Goal: Task Accomplishment & Management: Complete application form

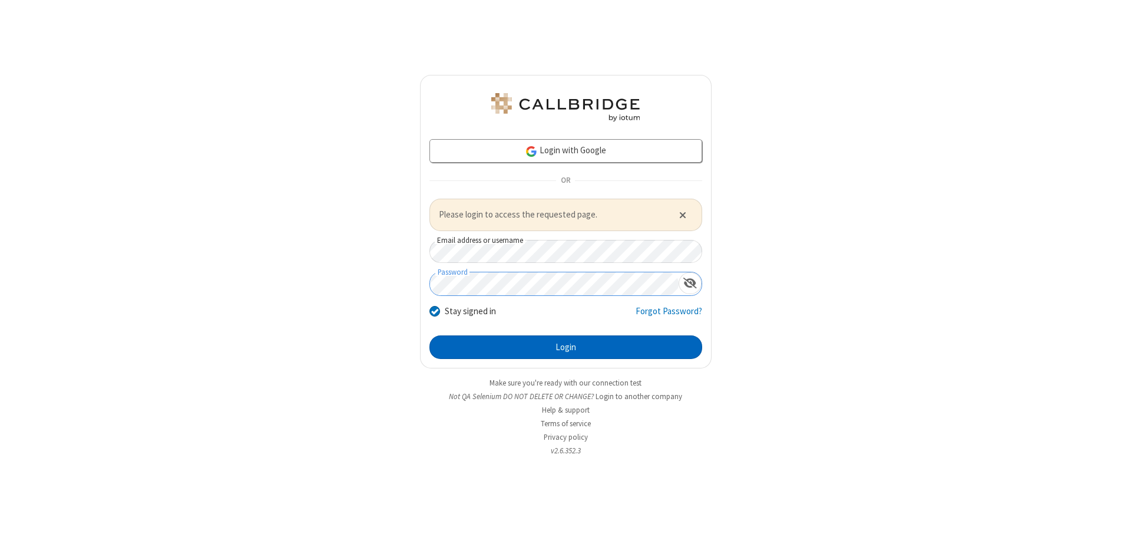
click at [566, 346] on button "Login" at bounding box center [565, 347] width 273 height 24
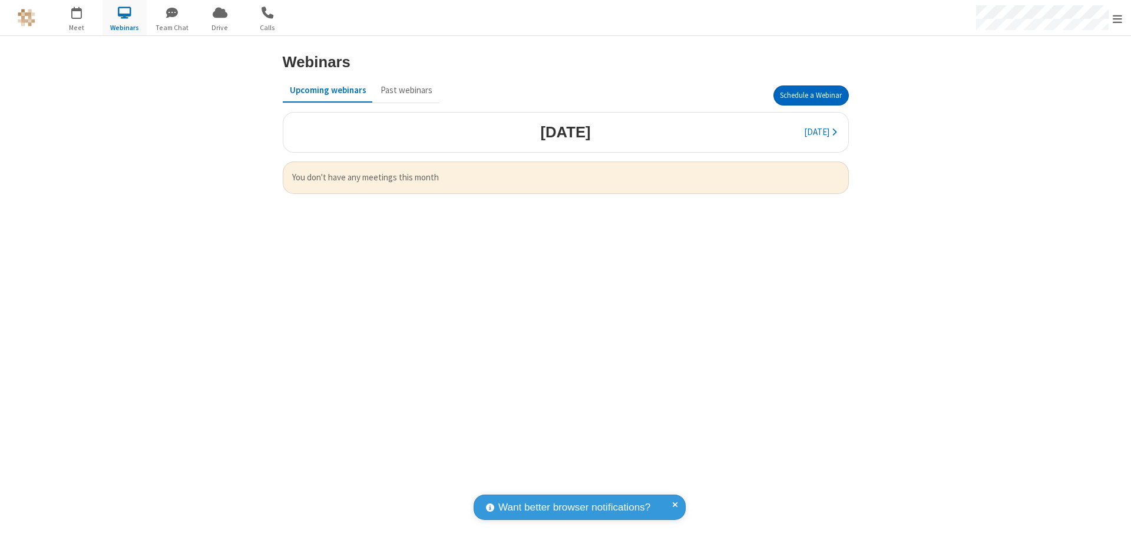
click at [811, 95] on button "Schedule a Webinar" at bounding box center [810, 95] width 75 height 20
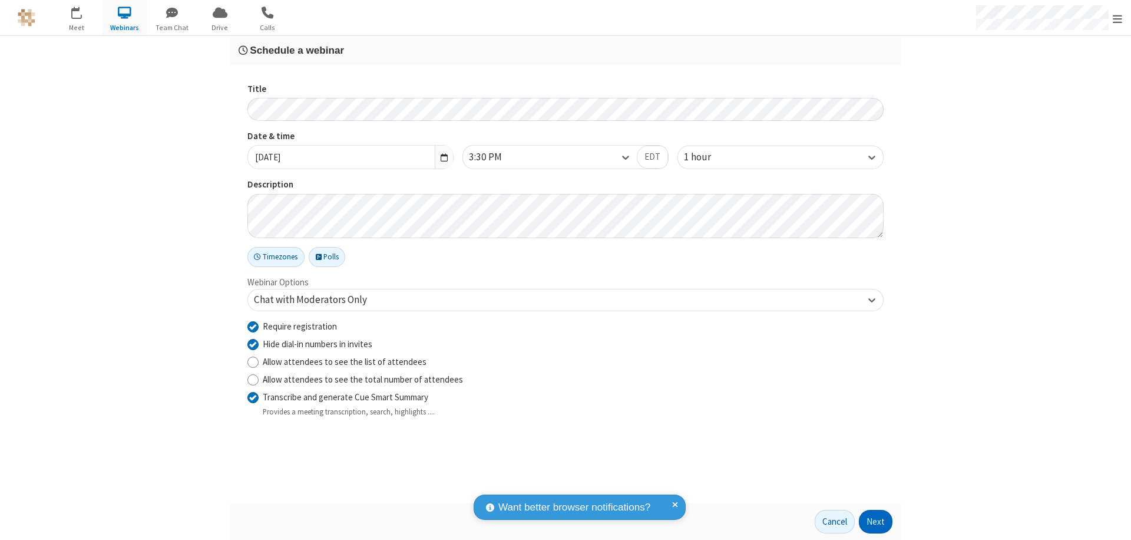
click at [876, 521] on button "Next" at bounding box center [876, 522] width 34 height 24
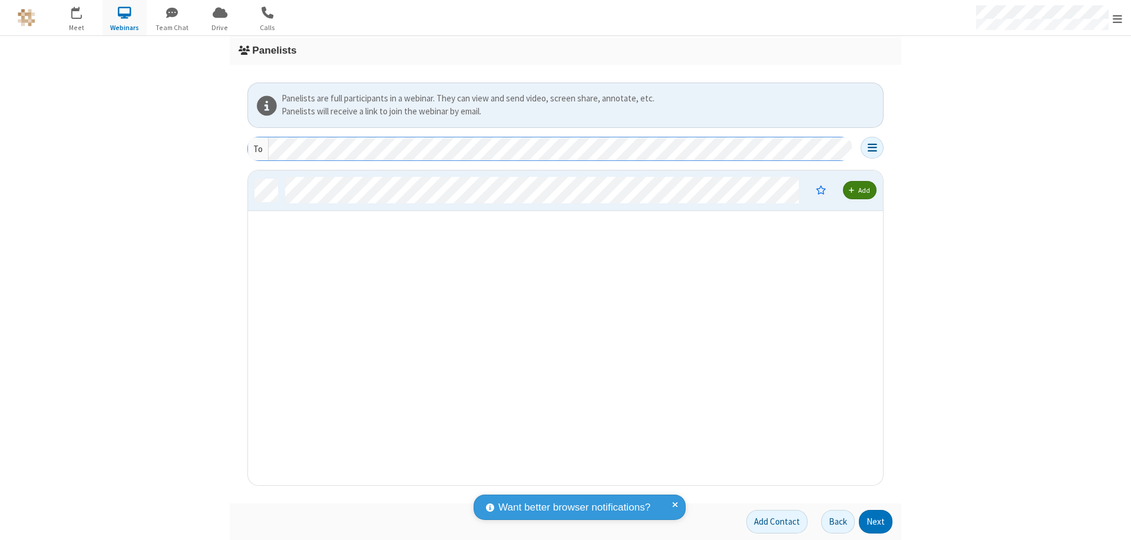
scroll to position [306, 626]
click at [876, 521] on button "Next" at bounding box center [876, 522] width 34 height 24
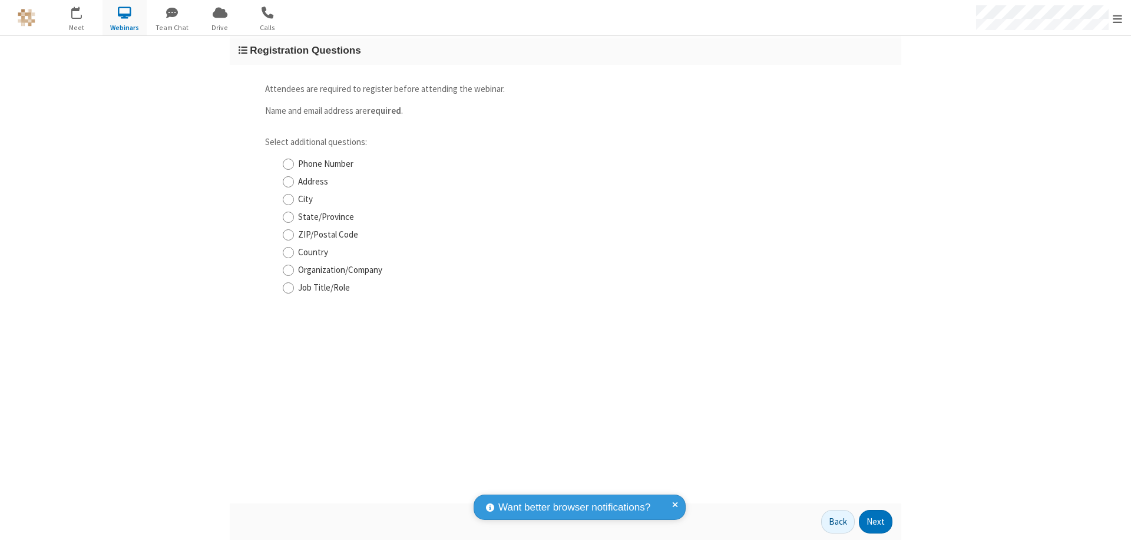
click at [288, 164] on input "Phone Number" at bounding box center [288, 164] width 11 height 12
checkbox input "true"
click at [876, 521] on button "Next" at bounding box center [876, 522] width 34 height 24
